Goal: Information Seeking & Learning: Learn about a topic

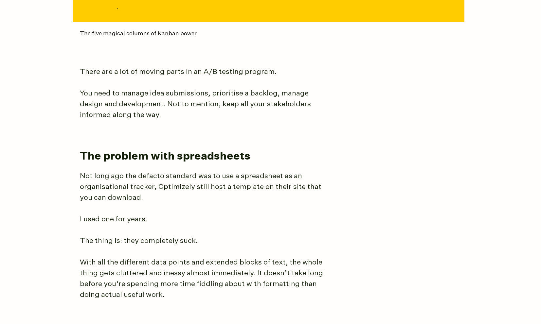
scroll to position [494, 0]
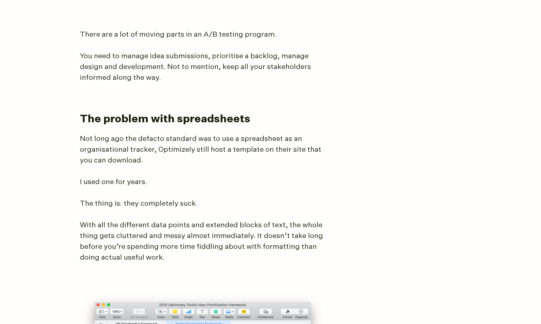
click at [154, 54] on p "You need to manage idea submissions, prioritise a backlog, manage design and de…" at bounding box center [202, 67] width 245 height 32
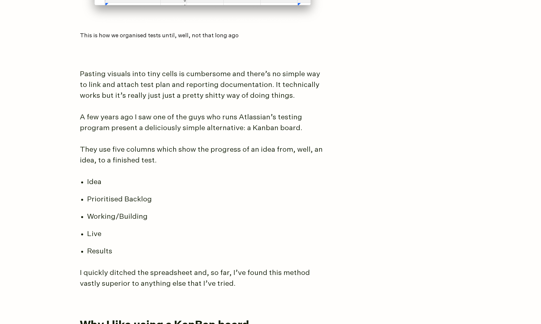
scroll to position [996, 0]
click at [155, 93] on p "Pasting visuals into tiny cells is cumbersome and there’s no simple way to link…" at bounding box center [202, 84] width 245 height 32
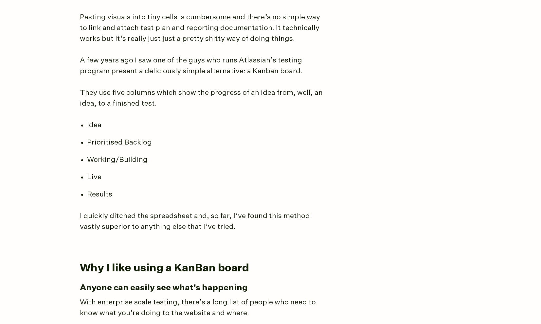
scroll to position [1055, 0]
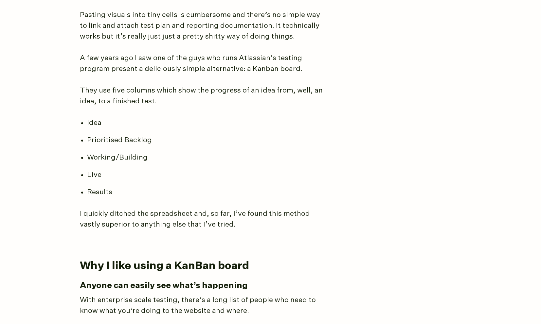
click at [75, 59] on main "The best way I’ve found to manage A/B testing programs You could use a messy sp…" at bounding box center [271, 325] width 396 height 2640
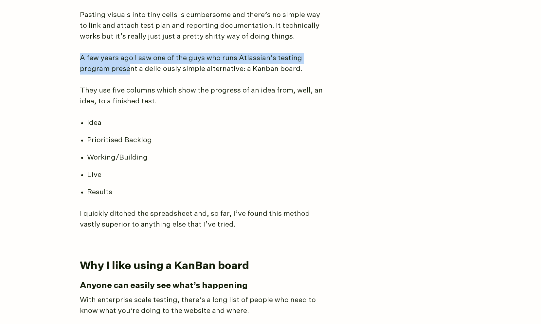
drag, startPoint x: 76, startPoint y: 56, endPoint x: 129, endPoint y: 69, distance: 54.7
click at [129, 69] on main "The best way I’ve found to manage A/B testing programs You could use a messy sp…" at bounding box center [271, 325] width 396 height 2640
click at [129, 69] on p "A few years ago I saw one of the guys who runs Atlassian’s testing program pres…" at bounding box center [202, 64] width 245 height 22
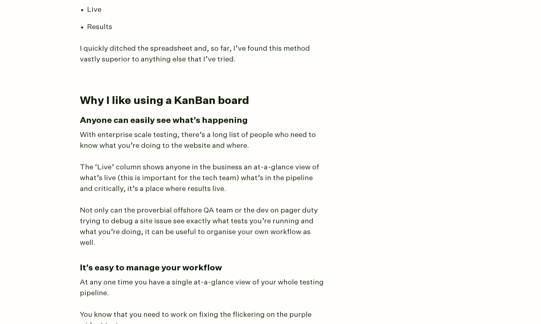
scroll to position [1220, 0]
click at [85, 104] on h2 "Why I like using a KanBan board" at bounding box center [268, 101] width 376 height 14
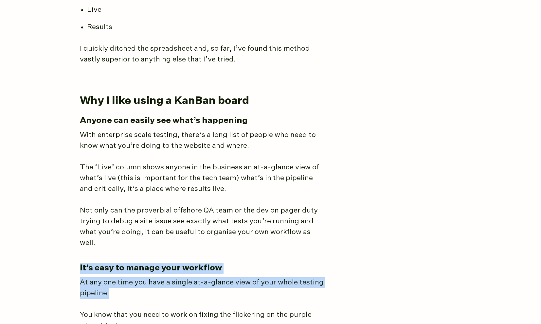
drag, startPoint x: 78, startPoint y: 257, endPoint x: 220, endPoint y: 279, distance: 144.3
click at [220, 279] on main "The best way I’ve found to manage A/B testing programs You could use a messy sp…" at bounding box center [271, 159] width 396 height 2640
click at [220, 279] on p "At any one time you have a single at-a-glance view of your whole testing pipeli…" at bounding box center [202, 289] width 245 height 22
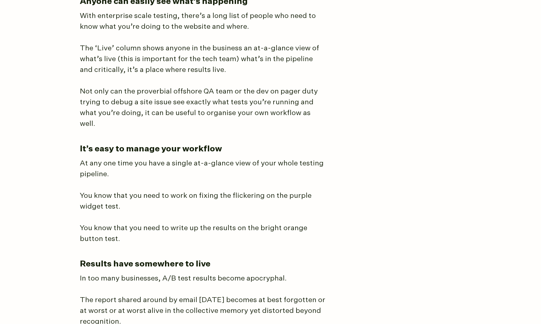
scroll to position [1341, 0]
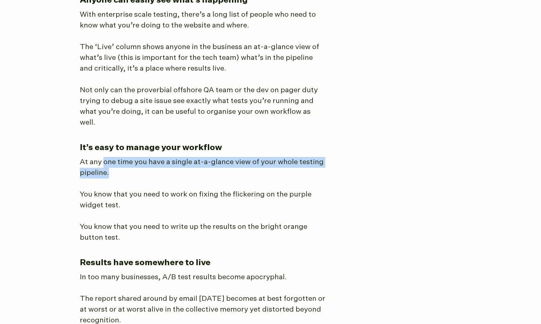
drag, startPoint x: 104, startPoint y: 150, endPoint x: 270, endPoint y: 164, distance: 166.9
click at [263, 164] on p "At any one time you have a single at-a-glance view of your whole testing pipeli…" at bounding box center [202, 168] width 245 height 22
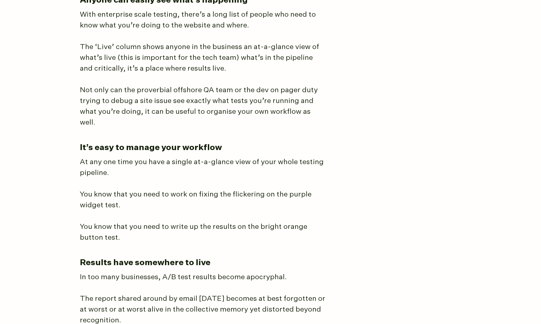
click at [291, 164] on p "At any one time you have a single at-a-glance view of your whole testing pipeli…" at bounding box center [202, 168] width 245 height 22
